Goal: Task Accomplishment & Management: Manage account settings

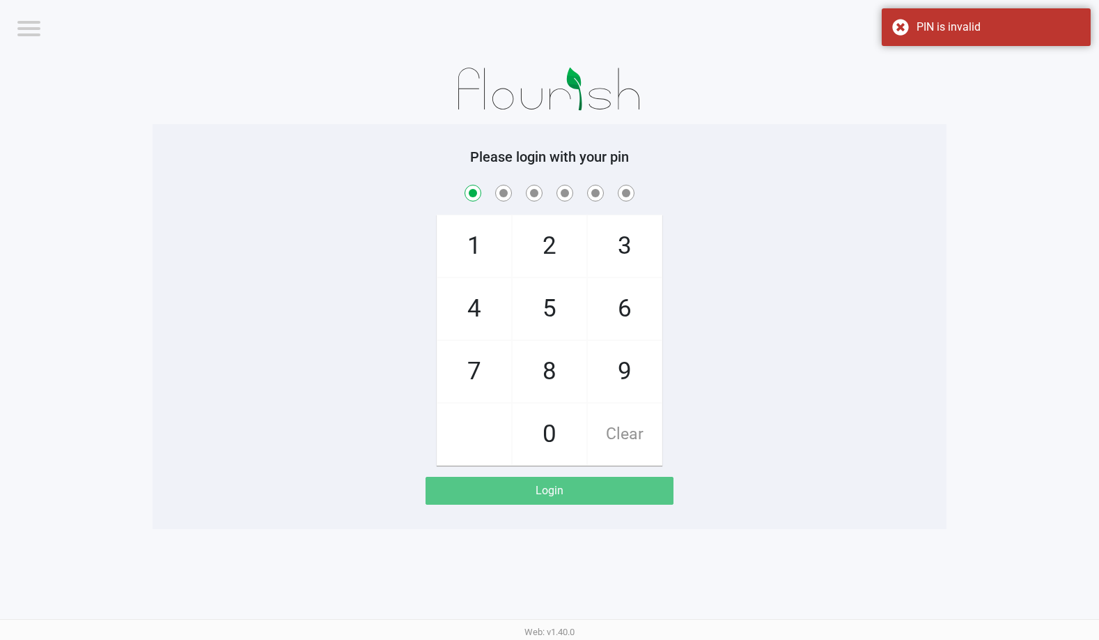
checkbox input "true"
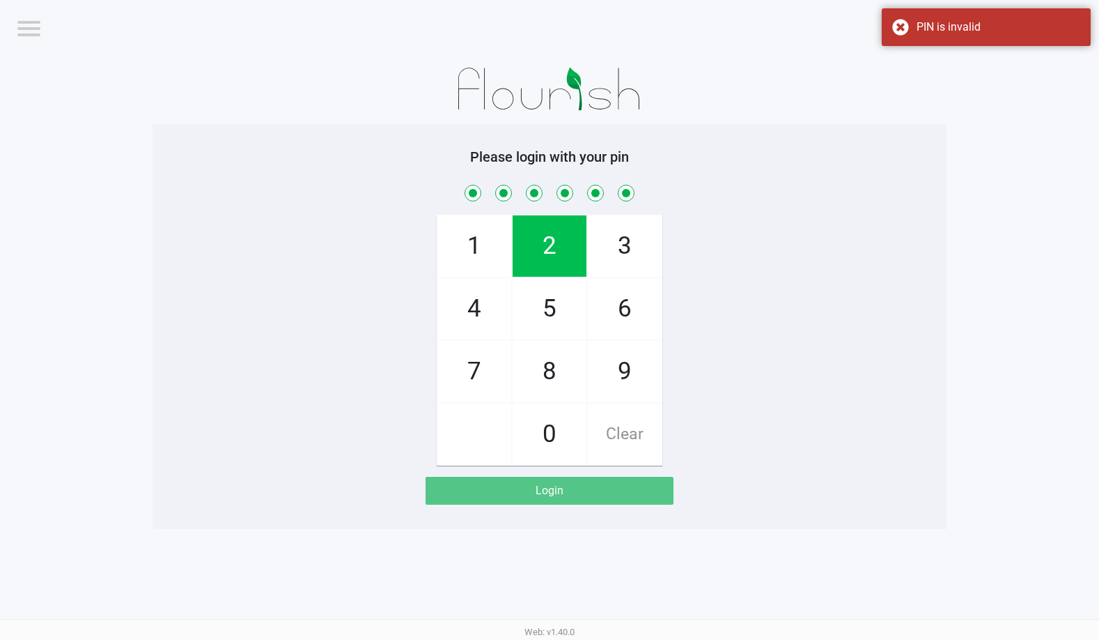
checkbox input "true"
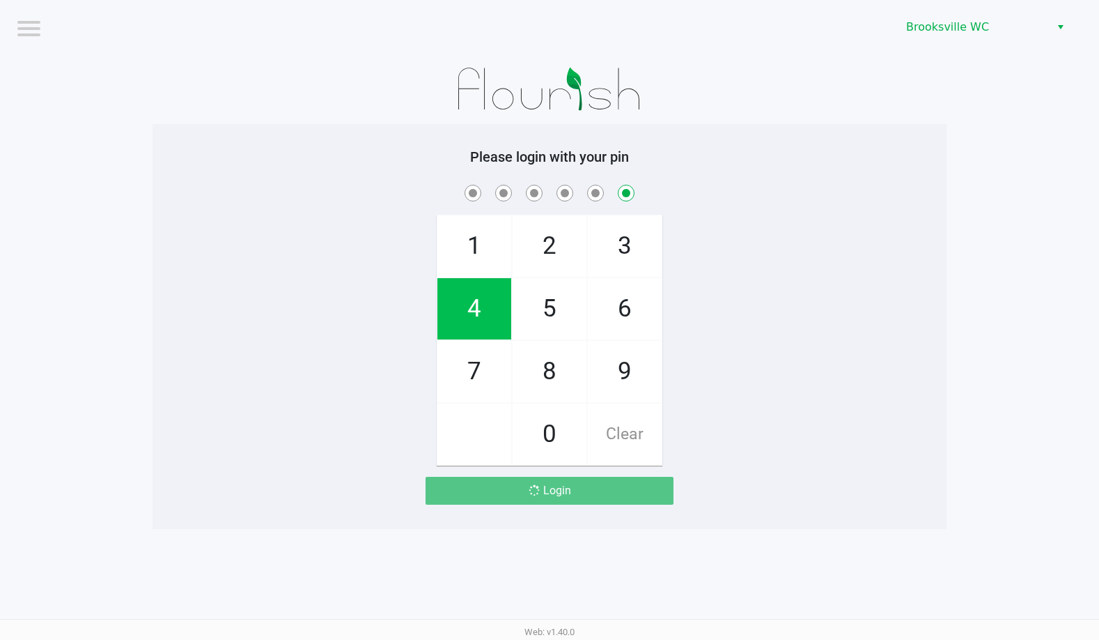
checkbox input "false"
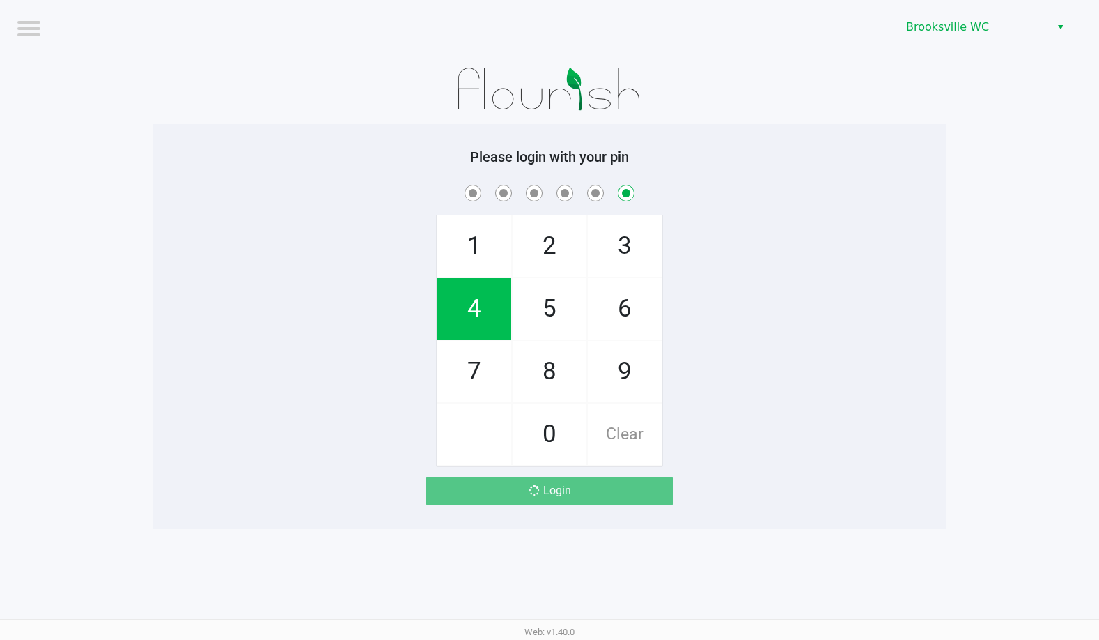
checkbox input "false"
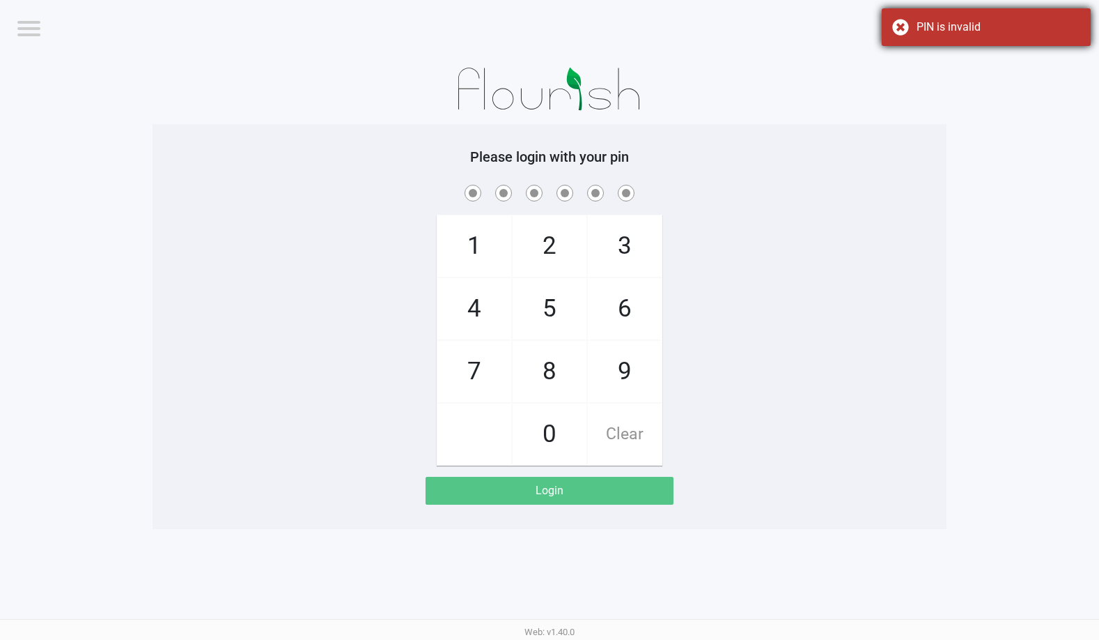
click at [905, 31] on div "PIN is invalid" at bounding box center [986, 27] width 209 height 38
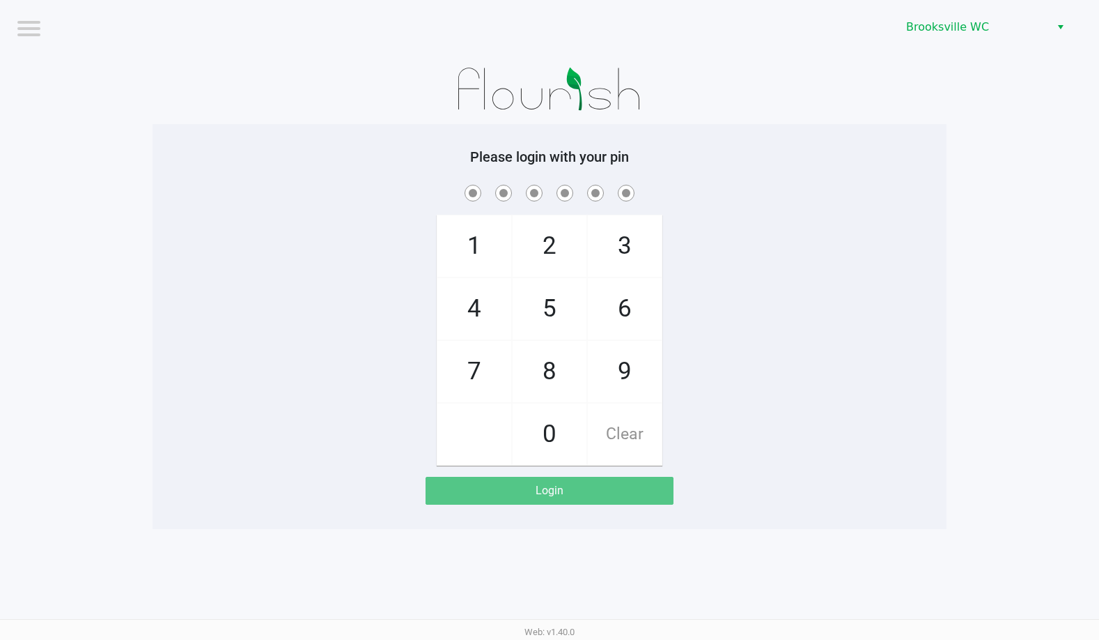
drag, startPoint x: 682, startPoint y: 171, endPoint x: 700, endPoint y: 178, distance: 18.8
click at [683, 171] on div "Please login with your pin 1 4 7 2 5 8 0 3 6 9 Clear Login" at bounding box center [550, 326] width 794 height 356
checkbox input "true"
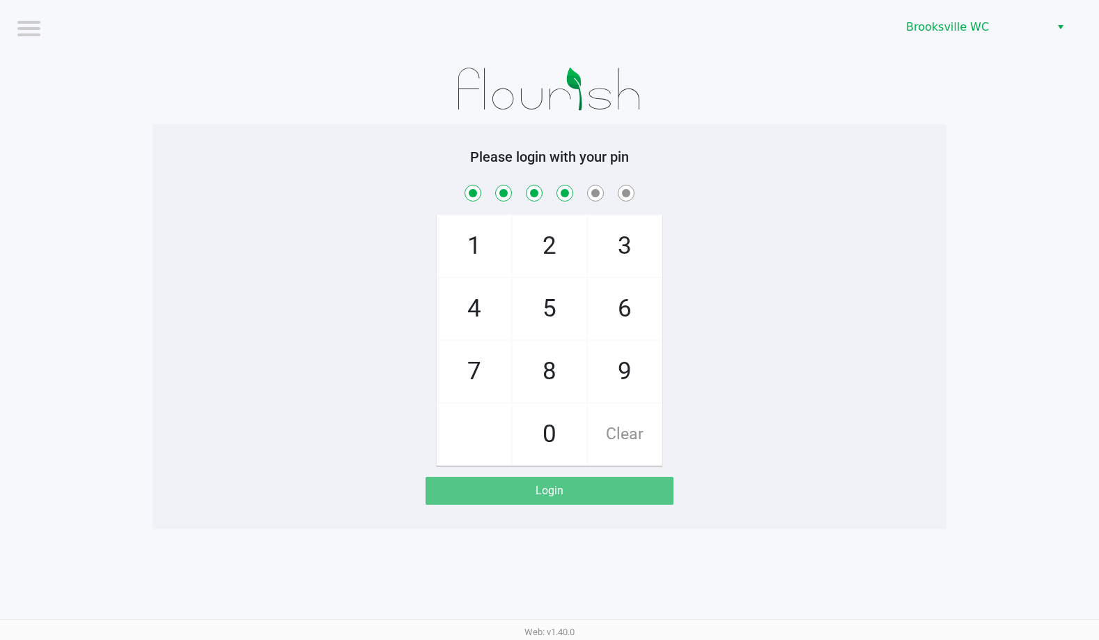
checkbox input "true"
checkbox input "false"
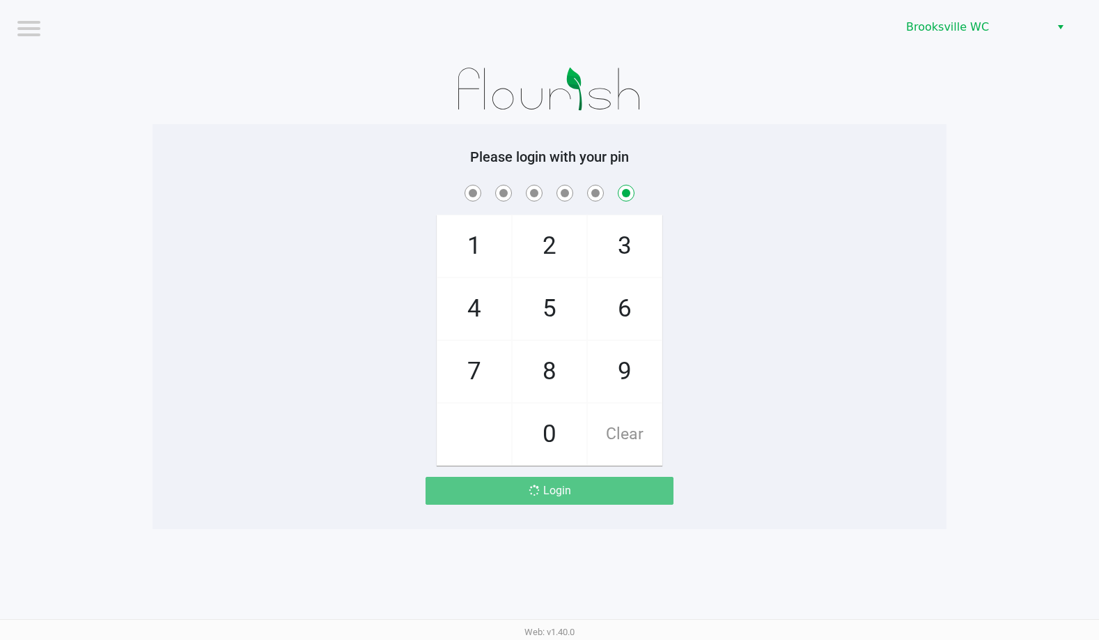
checkbox input "false"
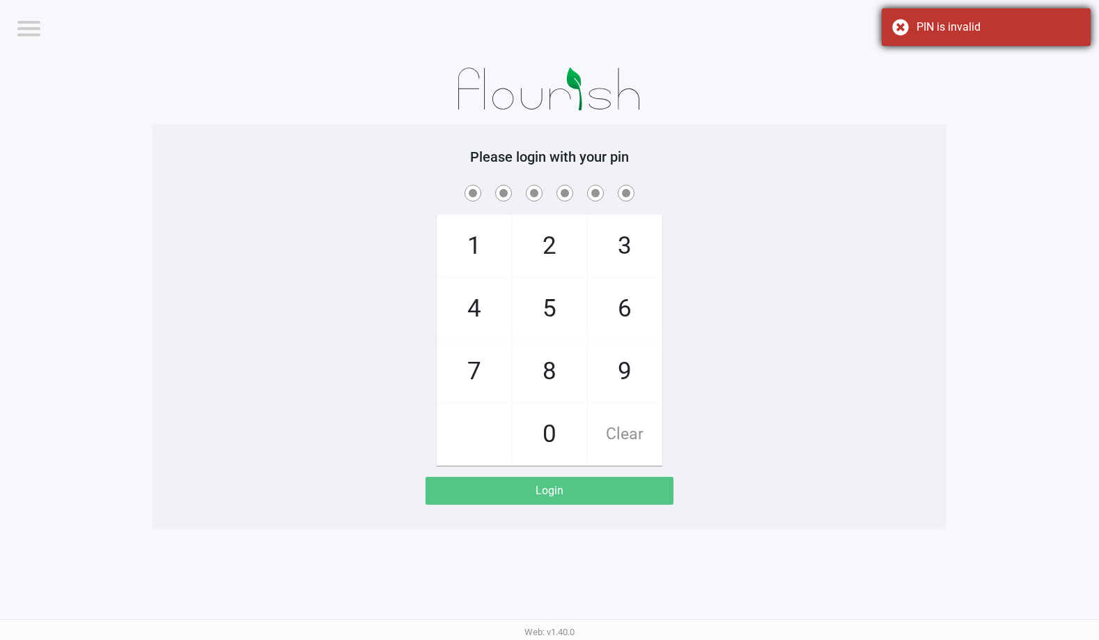
click at [931, 20] on div "PIN is invalid" at bounding box center [999, 27] width 164 height 17
